Goal: Information Seeking & Learning: Understand process/instructions

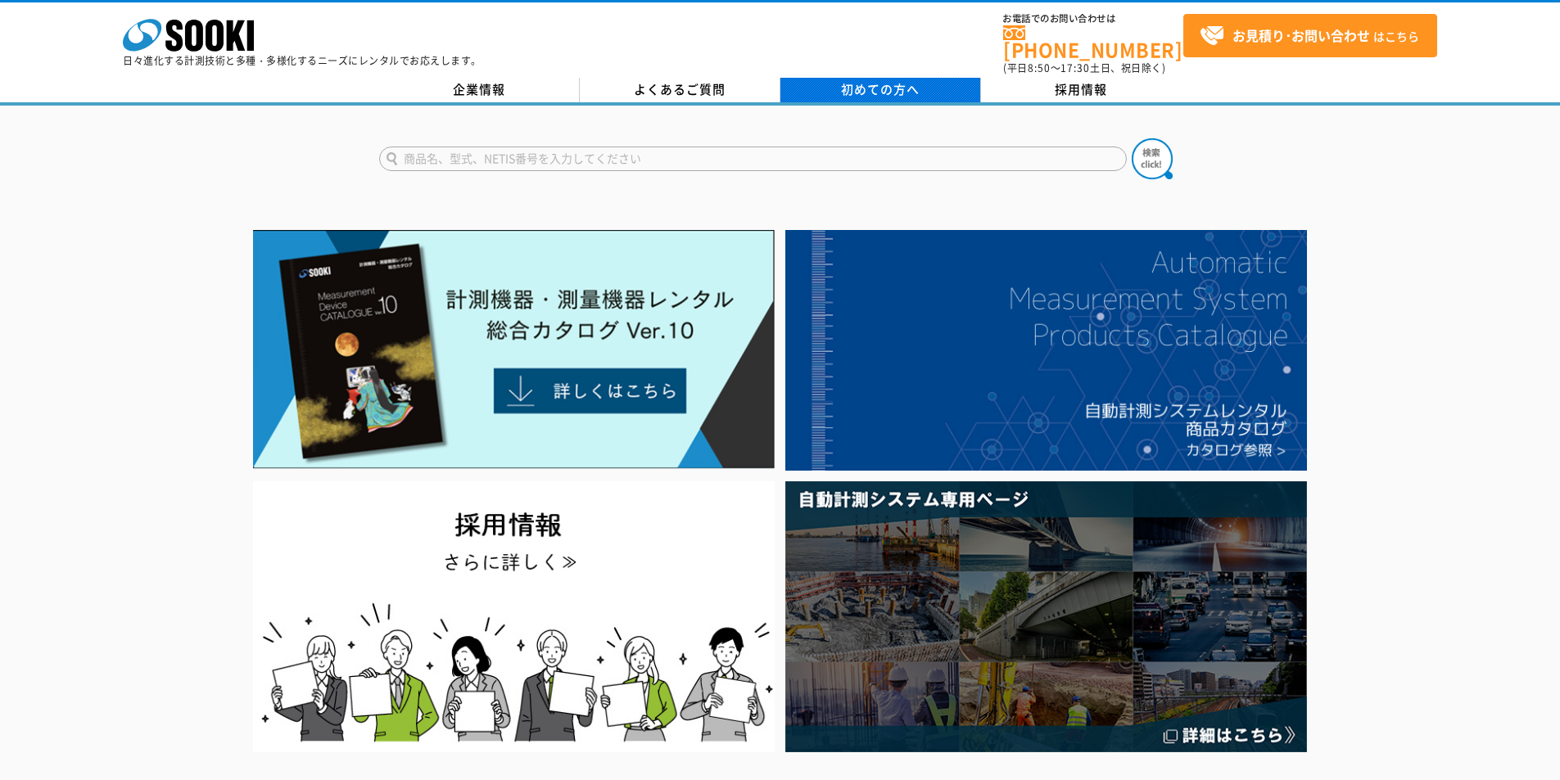
click at [897, 80] on span "初めての方へ" at bounding box center [880, 89] width 79 height 18
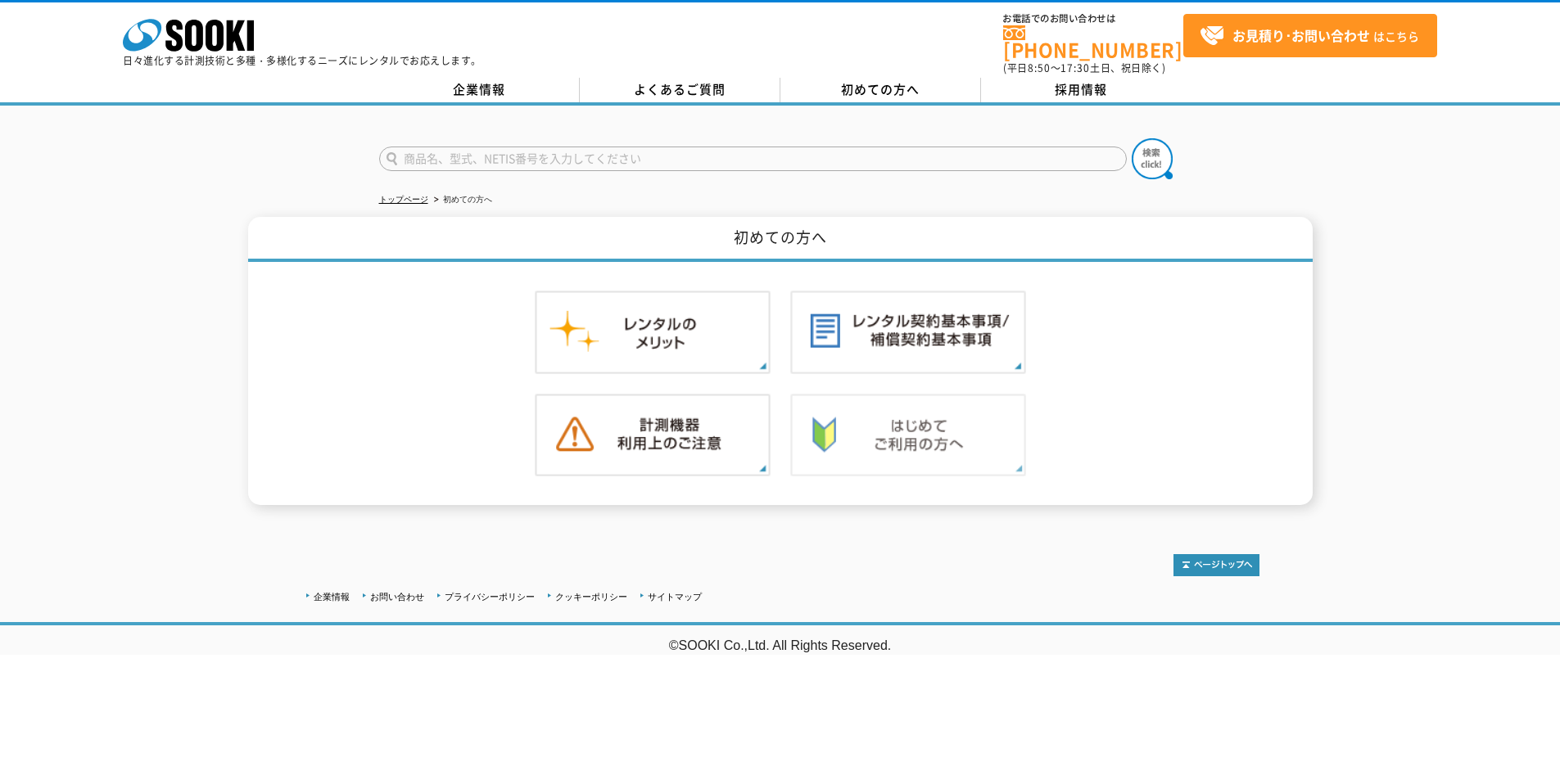
click at [974, 431] on img at bounding box center [908, 436] width 236 height 84
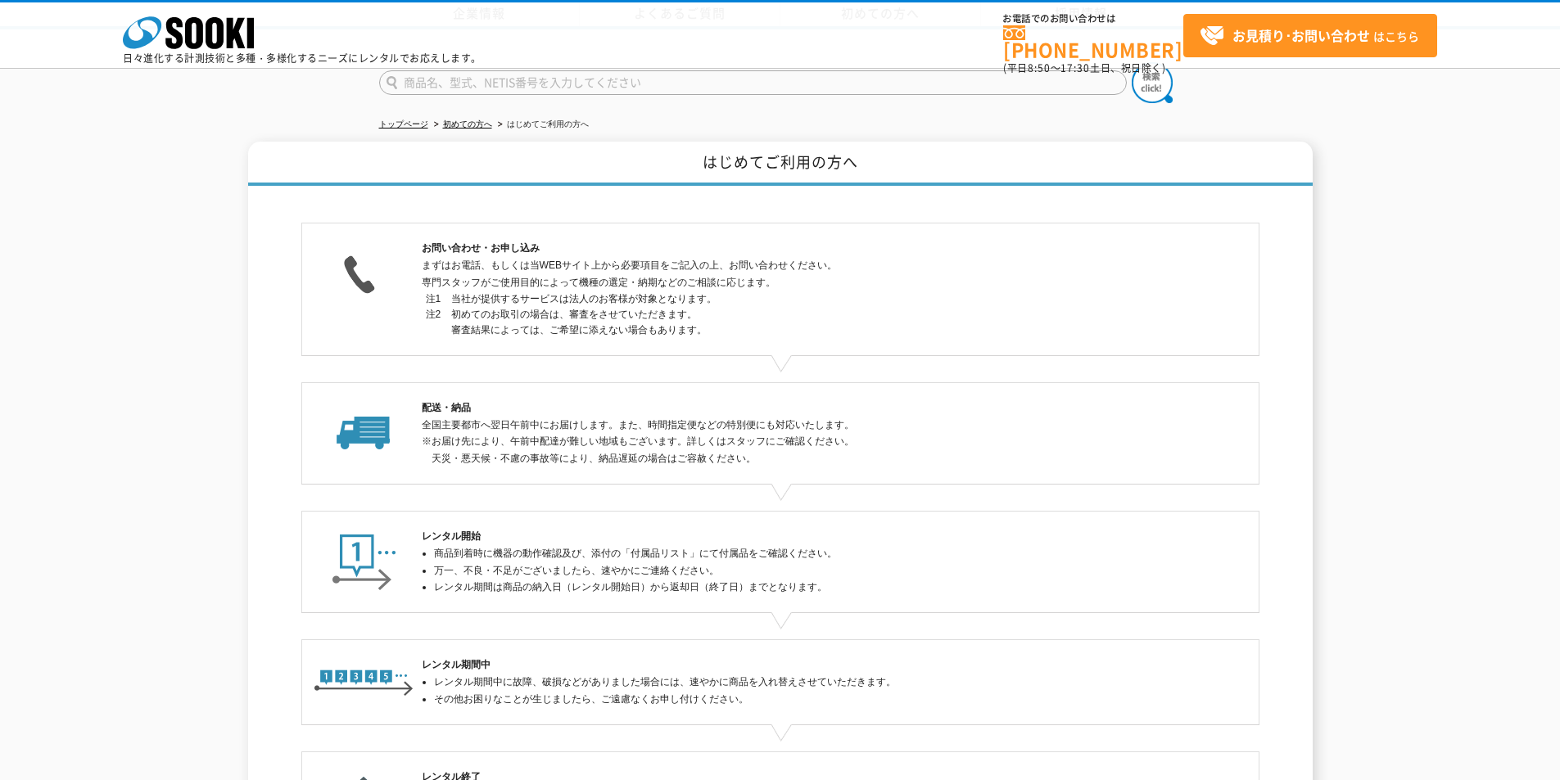
scroll to position [305, 0]
